Goal: Navigation & Orientation: Find specific page/section

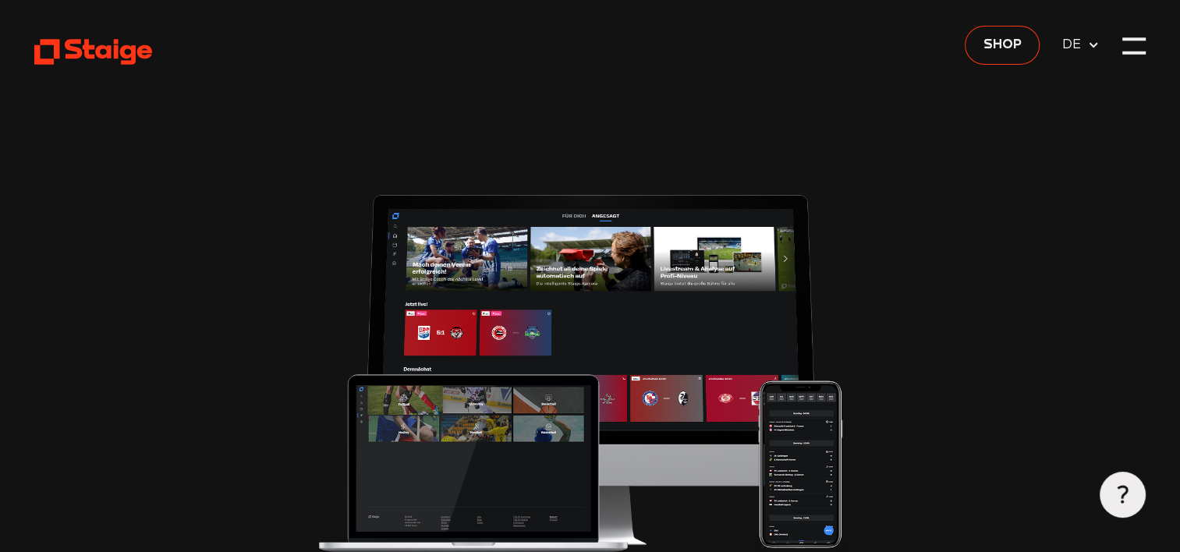
type input "0.8"
click at [117, 51] on use at bounding box center [93, 51] width 118 height 25
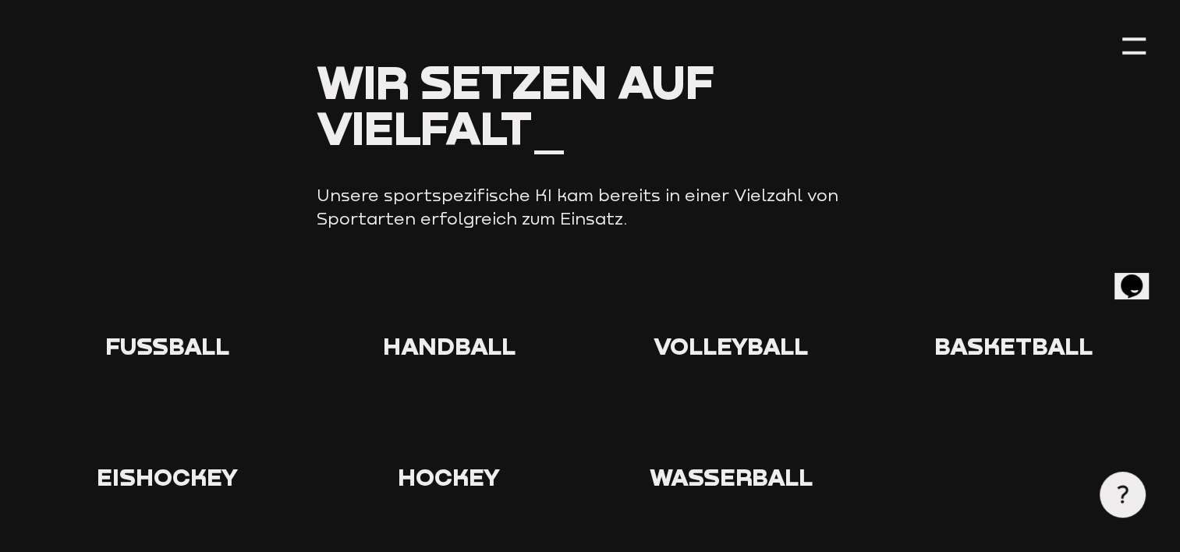
scroll to position [1643, 0]
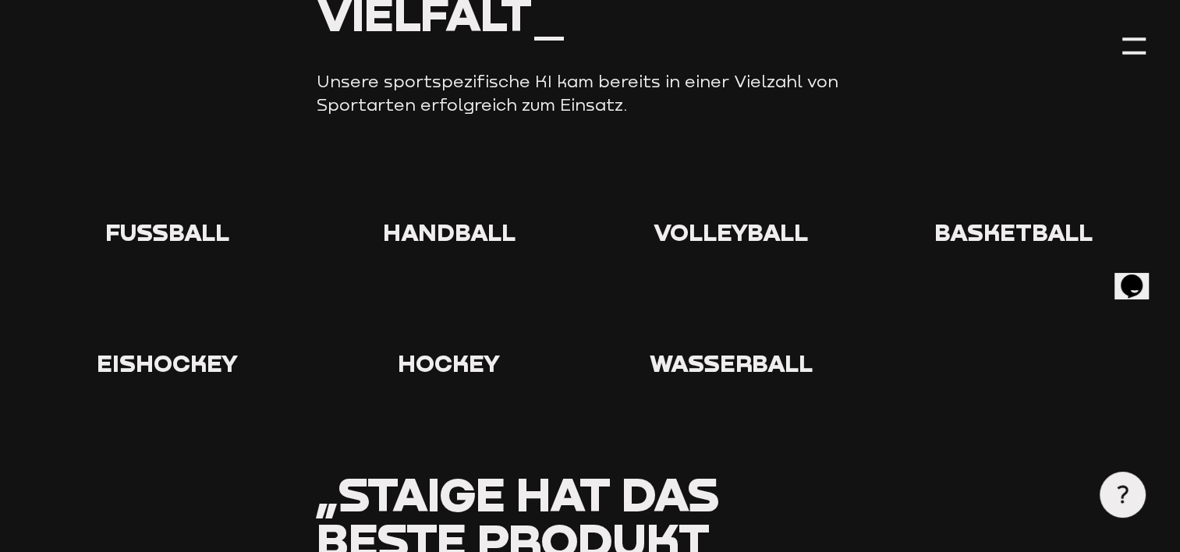
click at [165, 190] on icon at bounding box center [167, 188] width 50 height 50
click at [159, 218] on span "Fußball" at bounding box center [167, 232] width 124 height 29
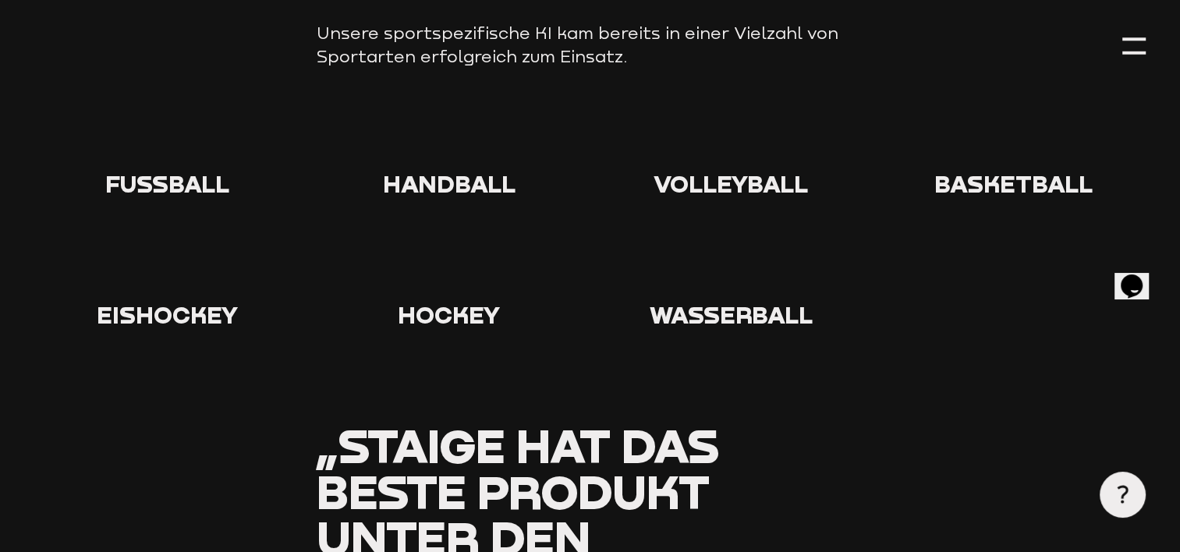
scroll to position [1626, 0]
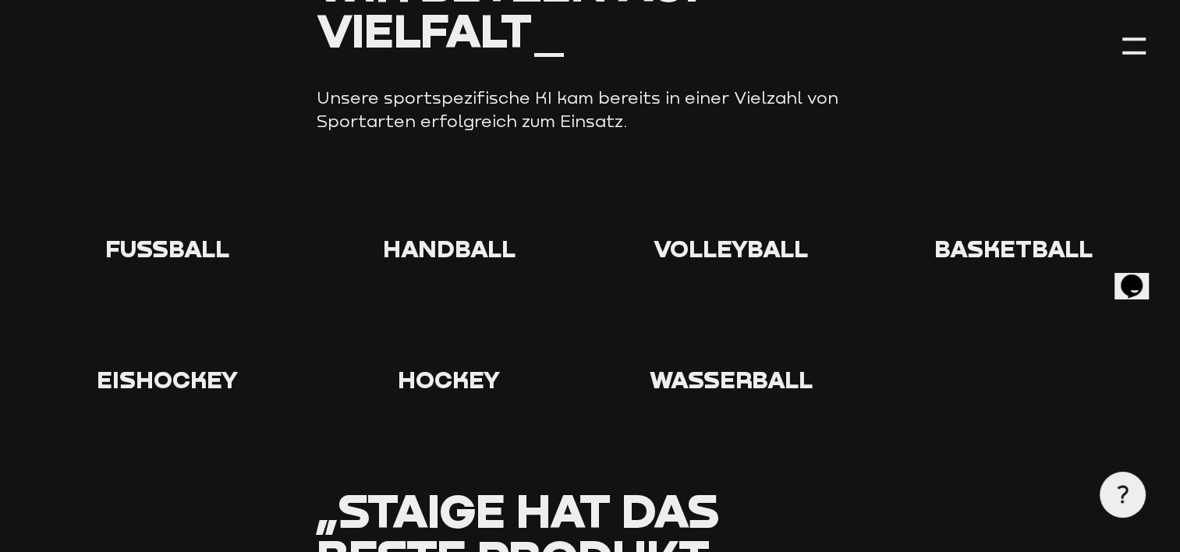
click at [142, 179] on use at bounding box center [142, 179] width 0 height 0
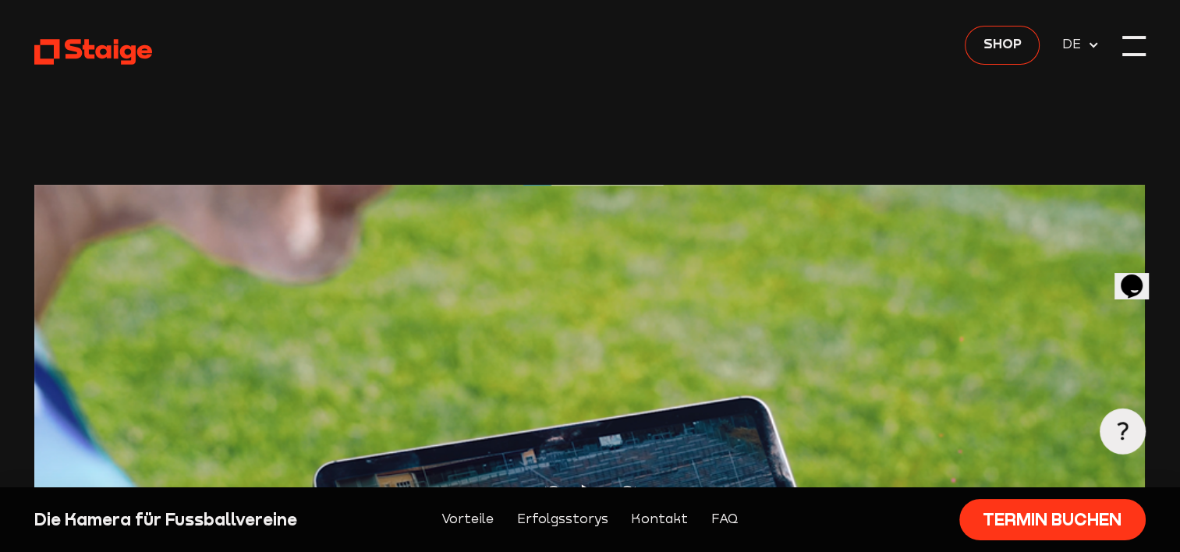
click at [1129, 55] on div at bounding box center [1133, 54] width 23 height 3
